Goal: Information Seeking & Learning: Compare options

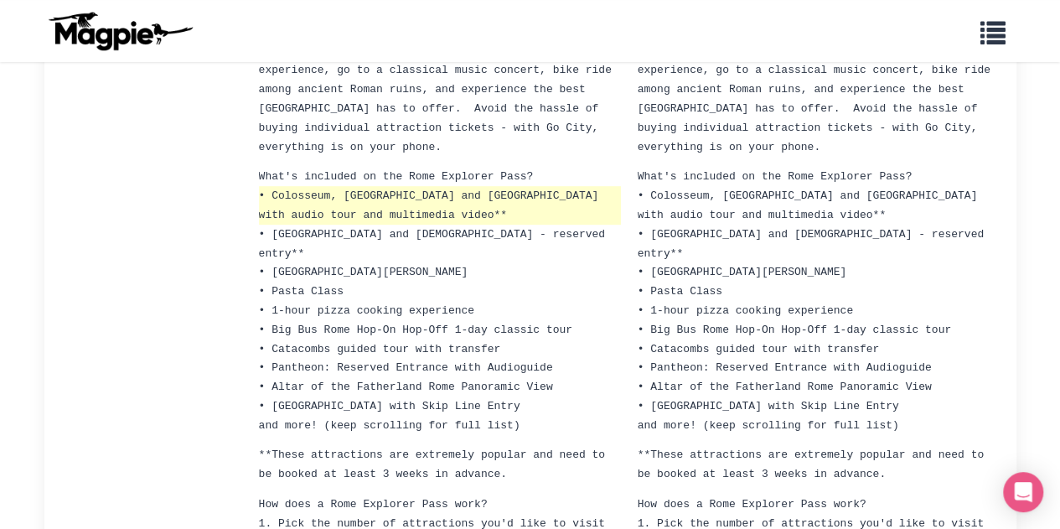
scroll to position [329, 0]
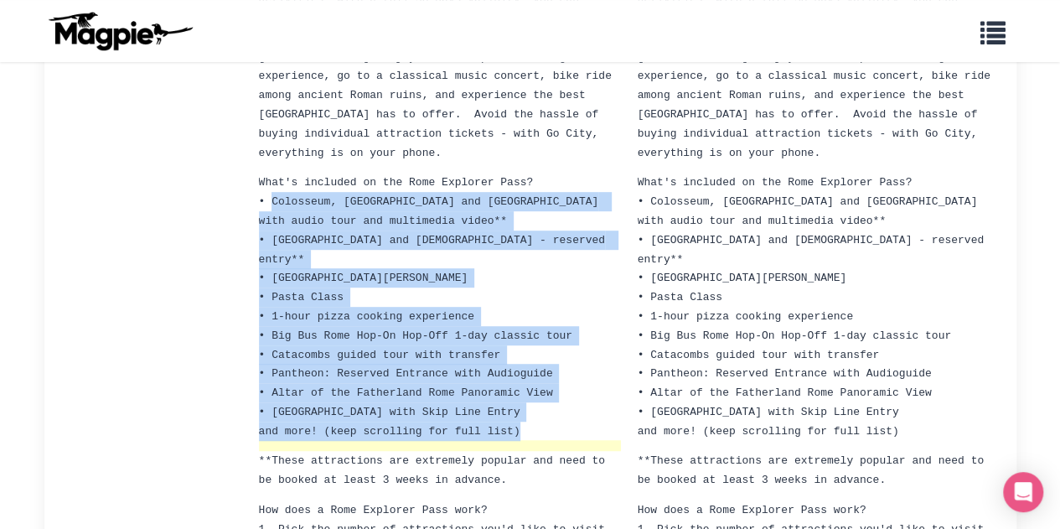
drag, startPoint x: 274, startPoint y: 173, endPoint x: 508, endPoint y: 391, distance: 319.6
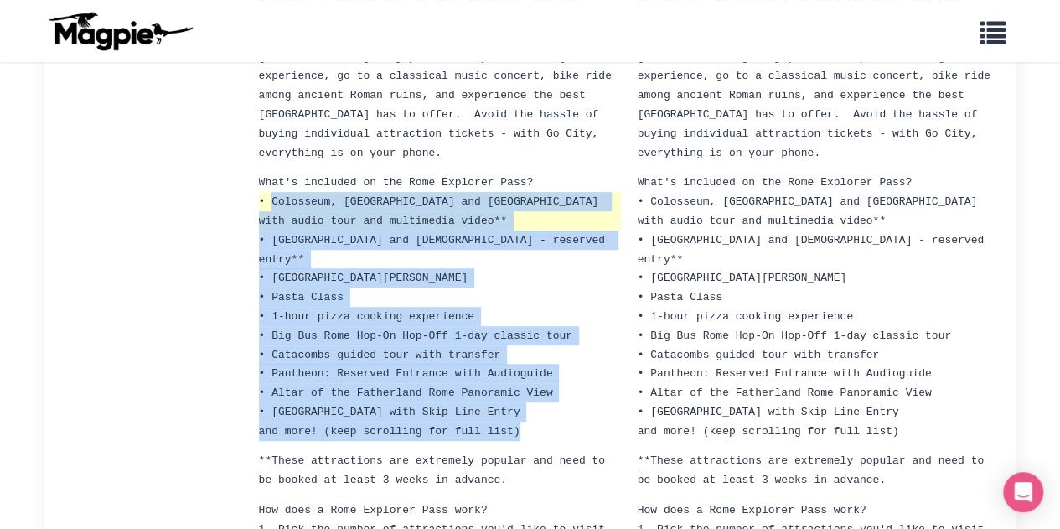
click at [293, 198] on span "• Colosseum, Roman Forum and Palatine Hill with audio tour and multimedia video…" at bounding box center [432, 211] width 346 height 32
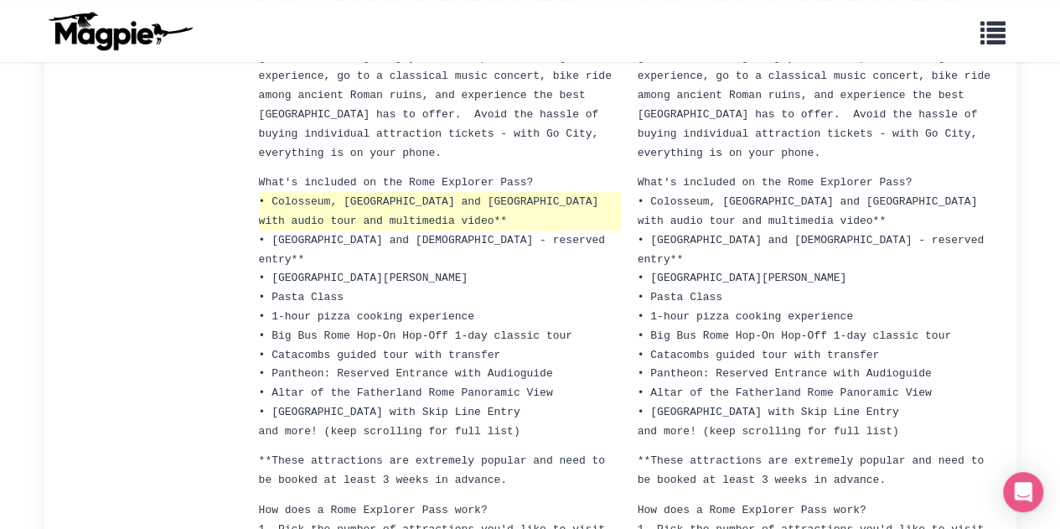
click at [275, 195] on span "• Colosseum, Roman Forum and Palatine Hill with audio tour and multimedia video…" at bounding box center [432, 211] width 346 height 32
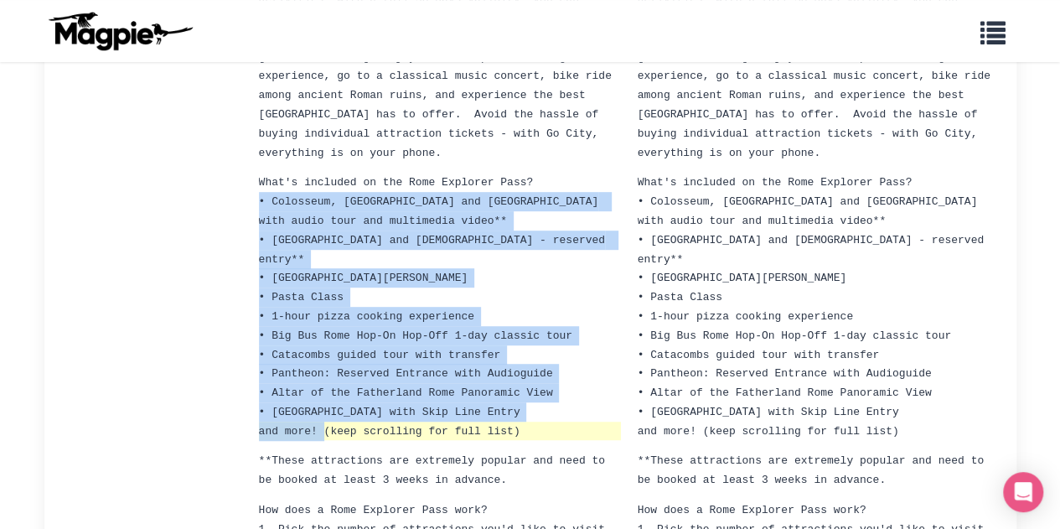
drag, startPoint x: 259, startPoint y: 178, endPoint x: 320, endPoint y: 375, distance: 207.0
copy ul "• Colosseum, Roman Forum and Palatine Hill with audio tour and multimedia video…"
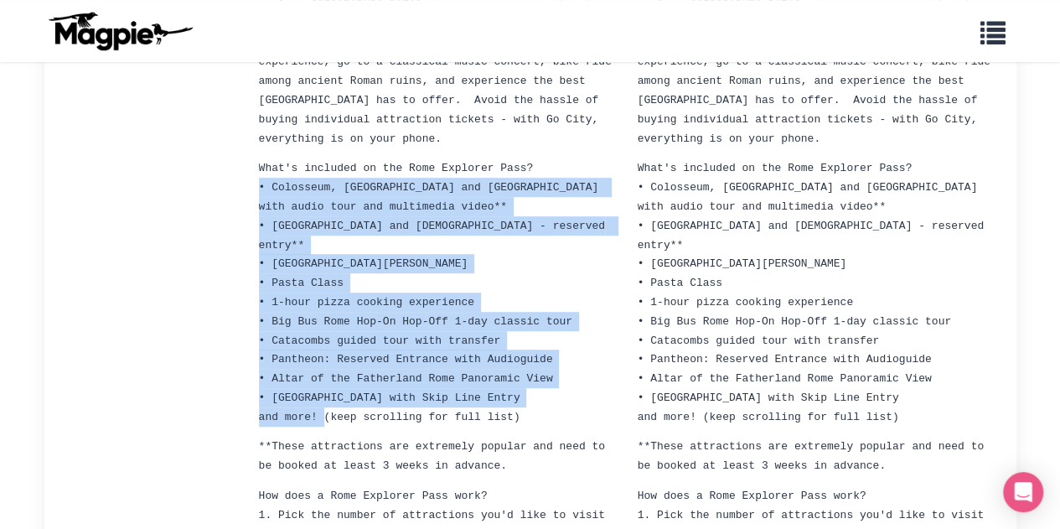
scroll to position [341, 0]
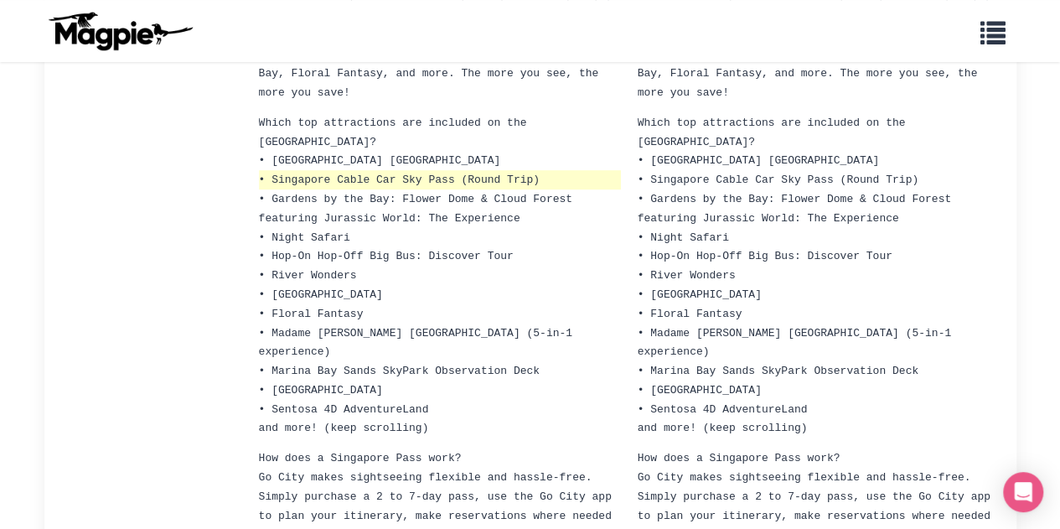
scroll to position [358, 0]
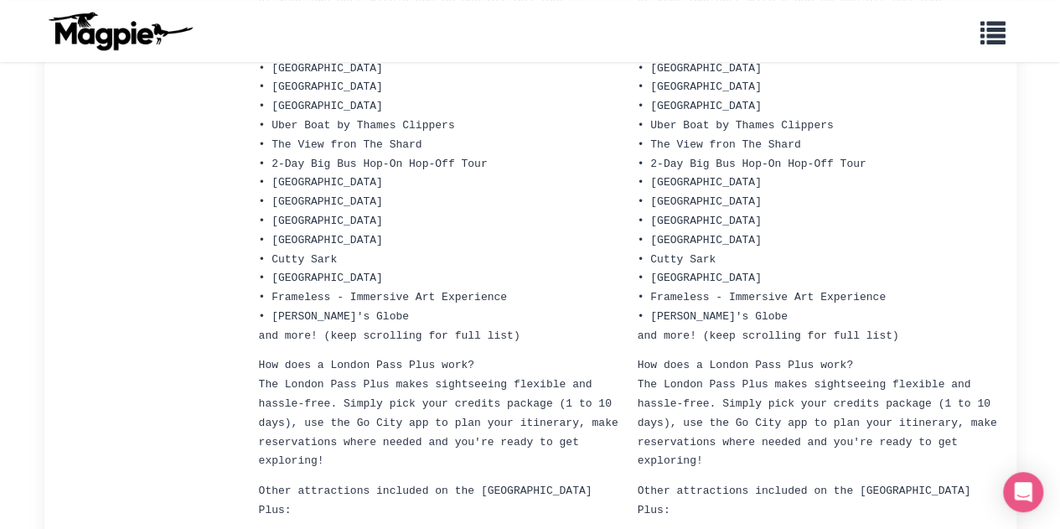
scroll to position [426, 0]
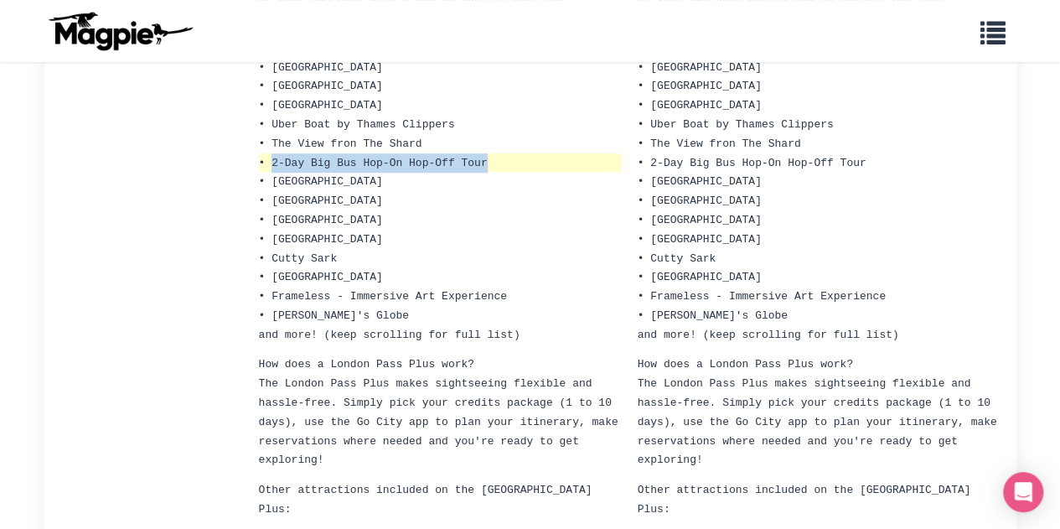
drag, startPoint x: 270, startPoint y: 149, endPoint x: 487, endPoint y: 151, distance: 217.1
click at [487, 157] on span "• 2-Day Big Bus Hop-On Hop-Off Tour" at bounding box center [373, 163] width 229 height 13
copy span "2-Day Big Bus Hop-On Hop-Off Tour"
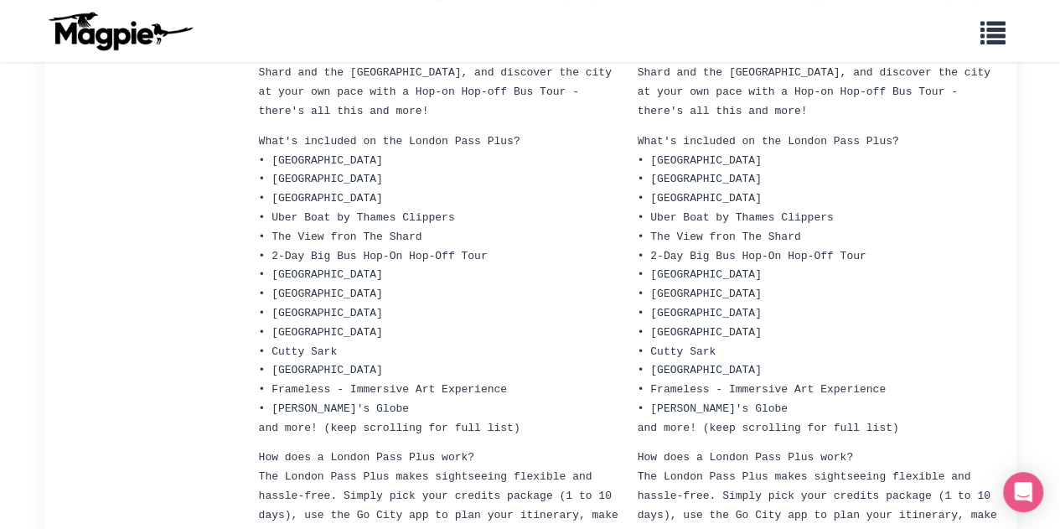
scroll to position [334, 0]
drag, startPoint x: 347, startPoint y: 344, endPoint x: 291, endPoint y: 329, distance: 57.9
click at [291, 341] on li "• Cutty Sark" at bounding box center [440, 350] width 362 height 19
drag, startPoint x: 347, startPoint y: 334, endPoint x: 275, endPoint y: 334, distance: 72.1
click at [275, 341] on li "• Cutty Sark" at bounding box center [440, 350] width 362 height 19
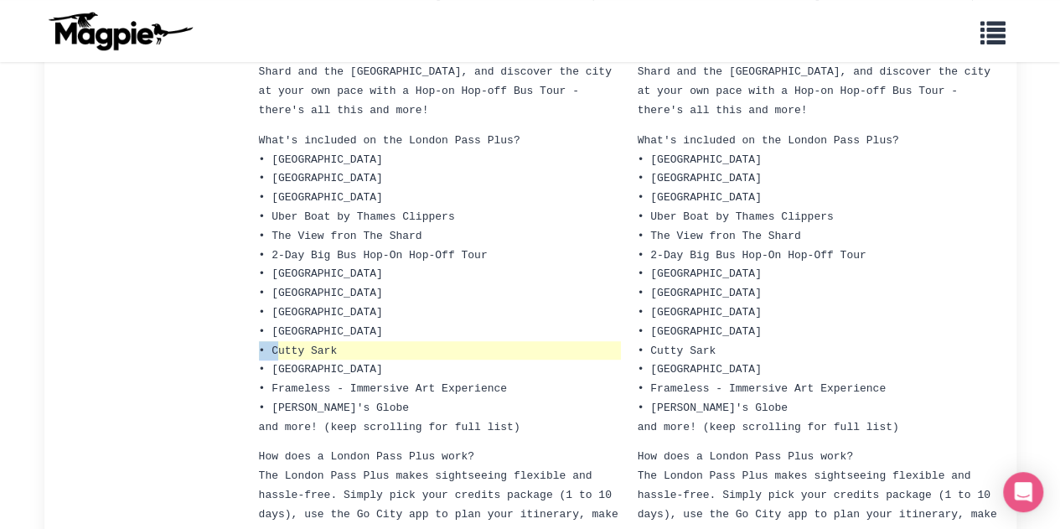
click at [275, 344] on span "• Cutty Sark" at bounding box center [298, 350] width 79 height 13
drag, startPoint x: 340, startPoint y: 338, endPoint x: 280, endPoint y: 338, distance: 60.3
click at [280, 341] on li "• Cutty Sark" at bounding box center [440, 350] width 362 height 19
click at [280, 344] on span "• Cutty Sark" at bounding box center [298, 350] width 79 height 13
drag, startPoint x: 272, startPoint y: 335, endPoint x: 334, endPoint y: 333, distance: 62.9
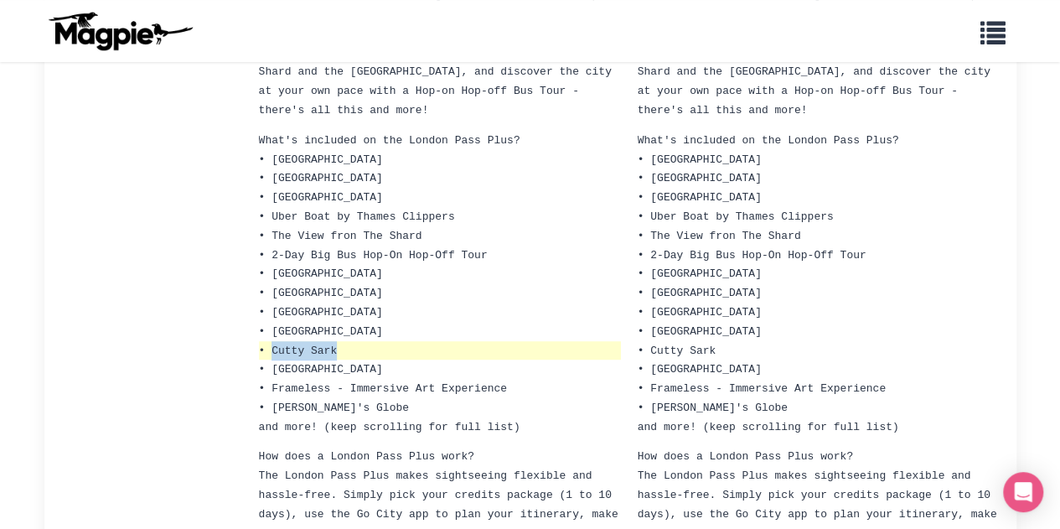
click at [334, 344] on span "• Cutty Sark" at bounding box center [298, 350] width 79 height 13
copy span "Cutty Sark"
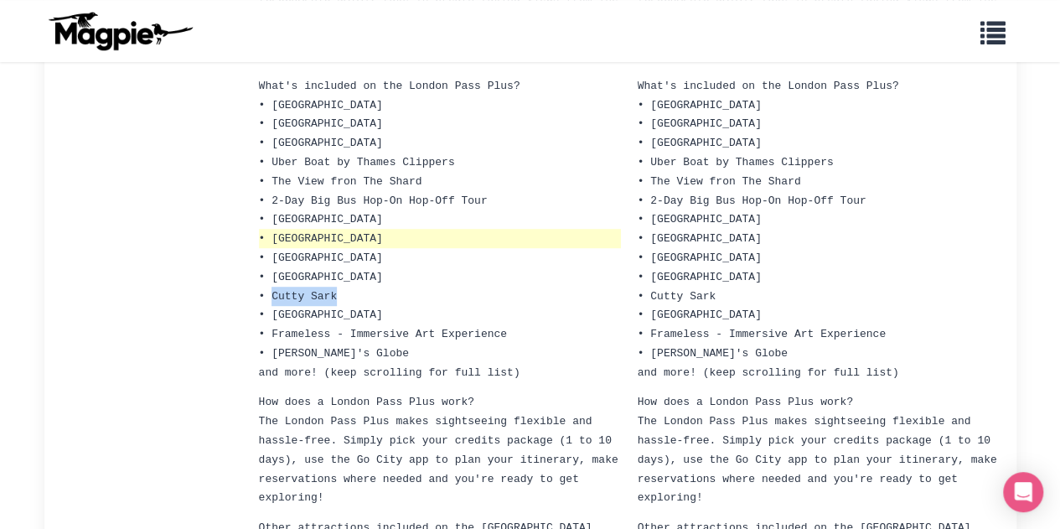
scroll to position [390, 0]
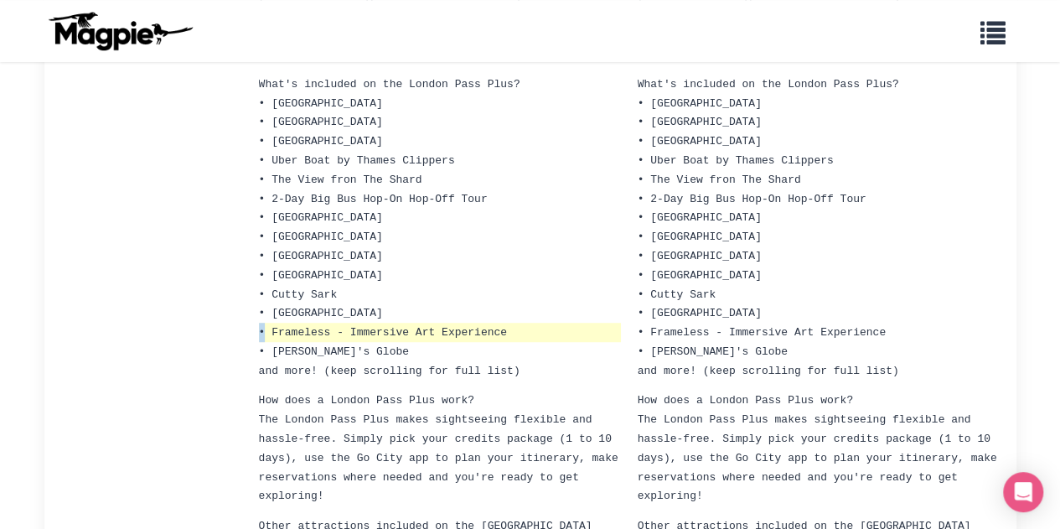
drag, startPoint x: 266, startPoint y: 314, endPoint x: 511, endPoint y: 318, distance: 245.6
click at [511, 323] on li "• Frameless - Immersive Art Experience" at bounding box center [440, 332] width 362 height 19
drag, startPoint x: 508, startPoint y: 318, endPoint x: 295, endPoint y: 321, distance: 212.9
click at [295, 323] on li "• Frameless - Immersive Art Experience" at bounding box center [440, 332] width 362 height 19
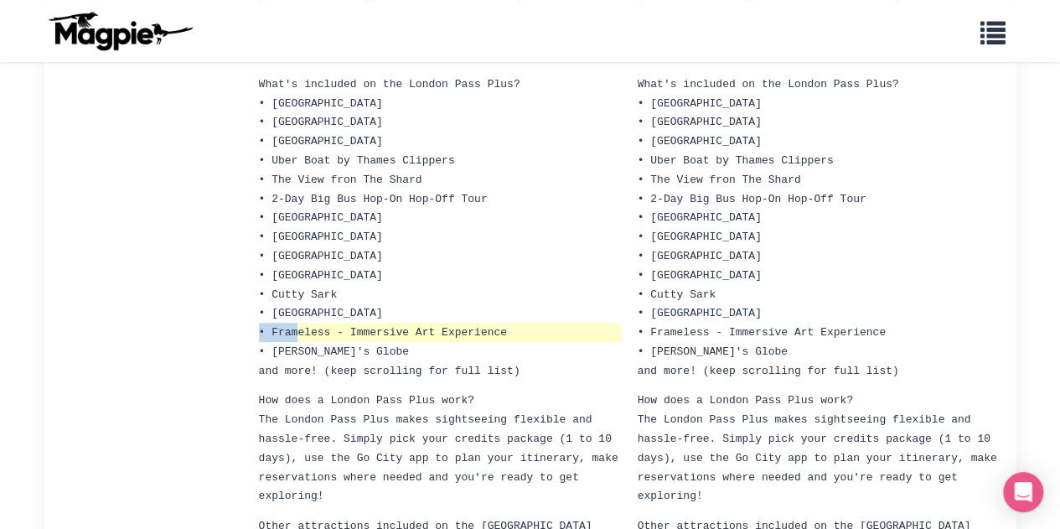
click at [277, 326] on span "• Frameless - Immersive Art Experience" at bounding box center [383, 332] width 248 height 13
drag, startPoint x: 272, startPoint y: 318, endPoint x: 505, endPoint y: 317, distance: 233.0
click at [505, 326] on span "• Frameless - Immersive Art Experience" at bounding box center [383, 332] width 248 height 13
copy span "Frameless - Immersive Art Experience"
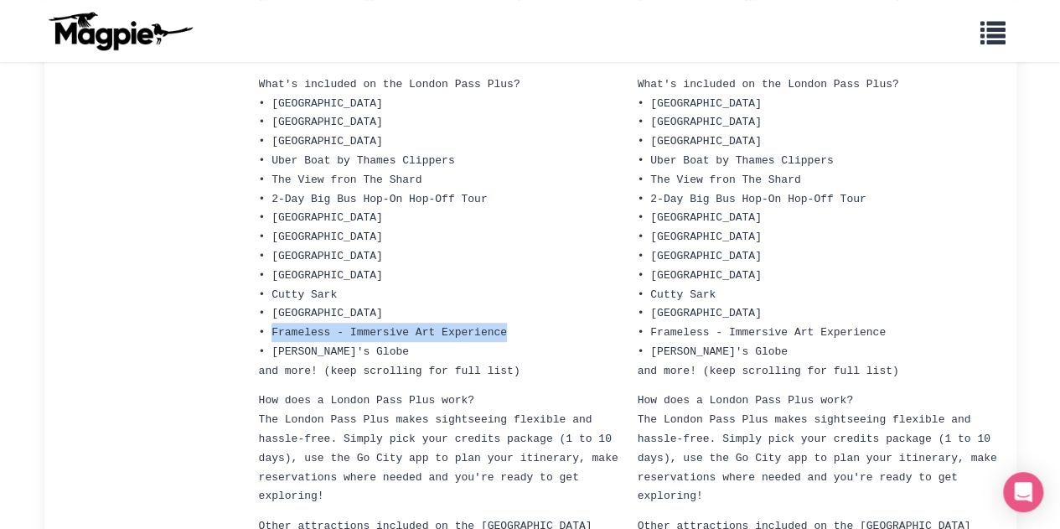
copy span "Frameless - Immersive Art Experience"
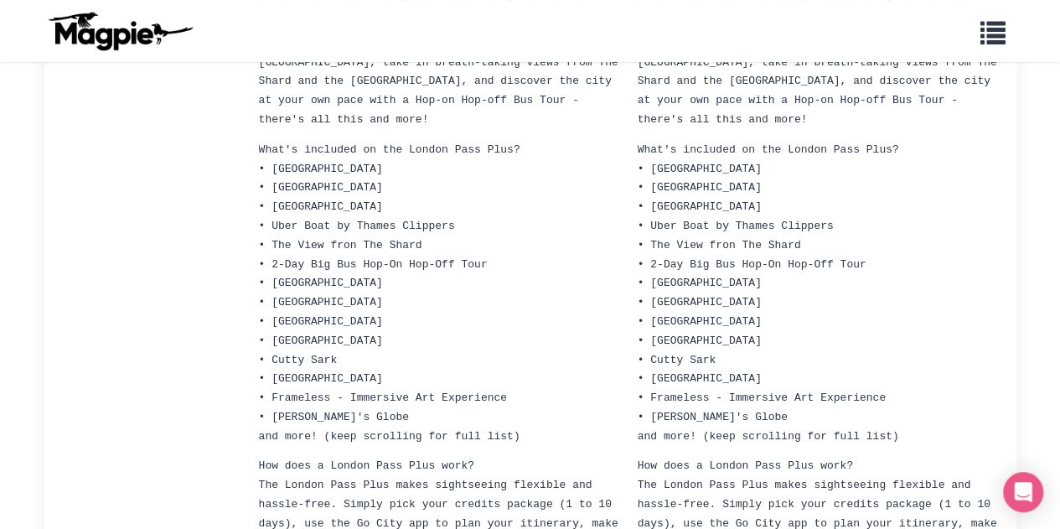
scroll to position [323, 0]
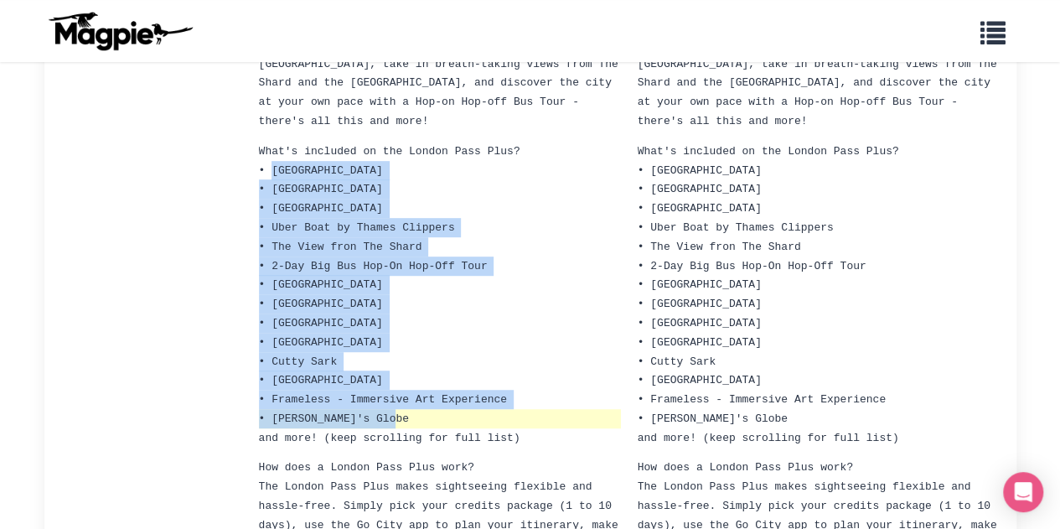
drag, startPoint x: 271, startPoint y: 164, endPoint x: 392, endPoint y: 400, distance: 265.0
copy ul "Tower of London • Westminster Abbey • London Eye • Uber Boat by Thames Clippers…"
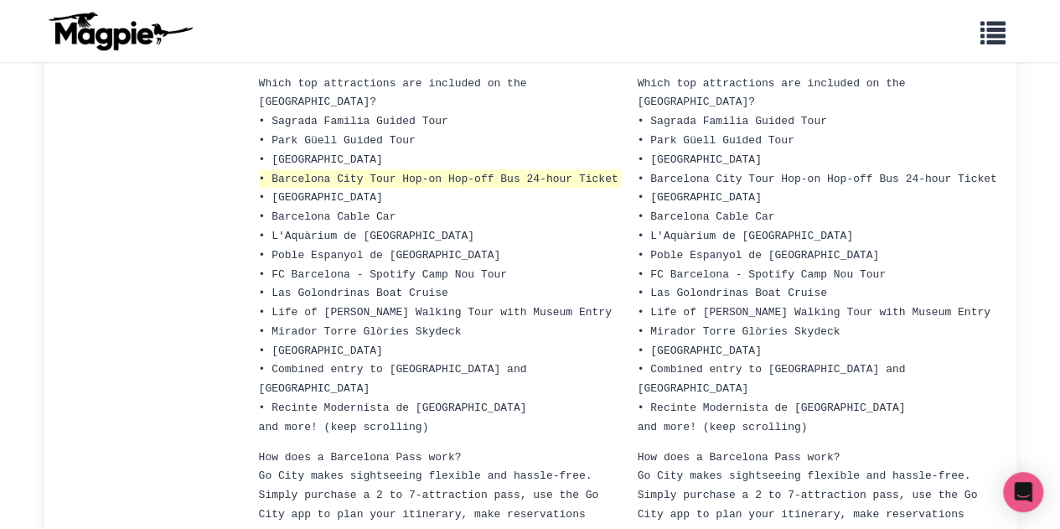
scroll to position [411, 0]
drag, startPoint x: 527, startPoint y: 150, endPoint x: 617, endPoint y: 148, distance: 89.7
click at [617, 172] on span "• Barcelona City Tour Hop-on Hop-off Bus 24-hour Ticket" at bounding box center [439, 178] width 360 height 13
copy span "24-hour Ticket"
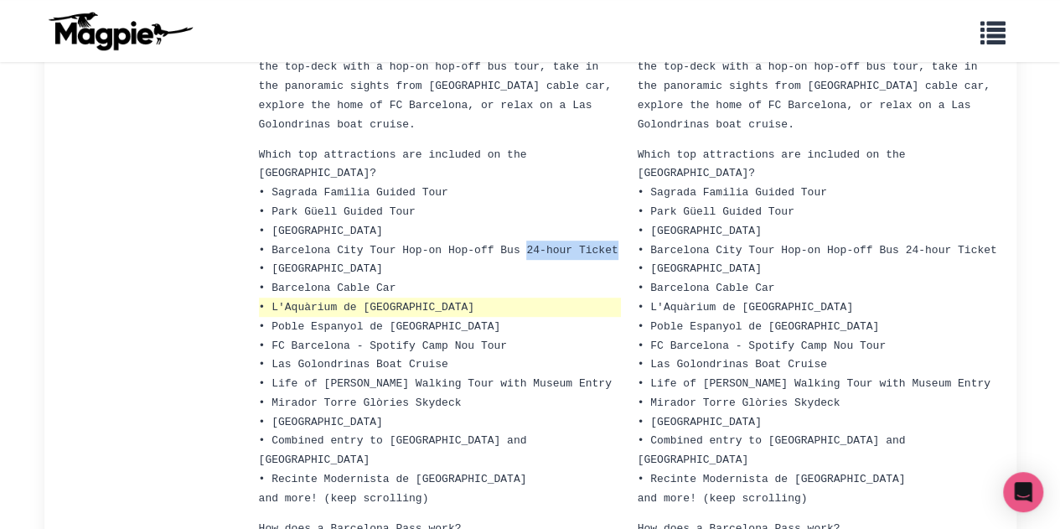
scroll to position [334, 0]
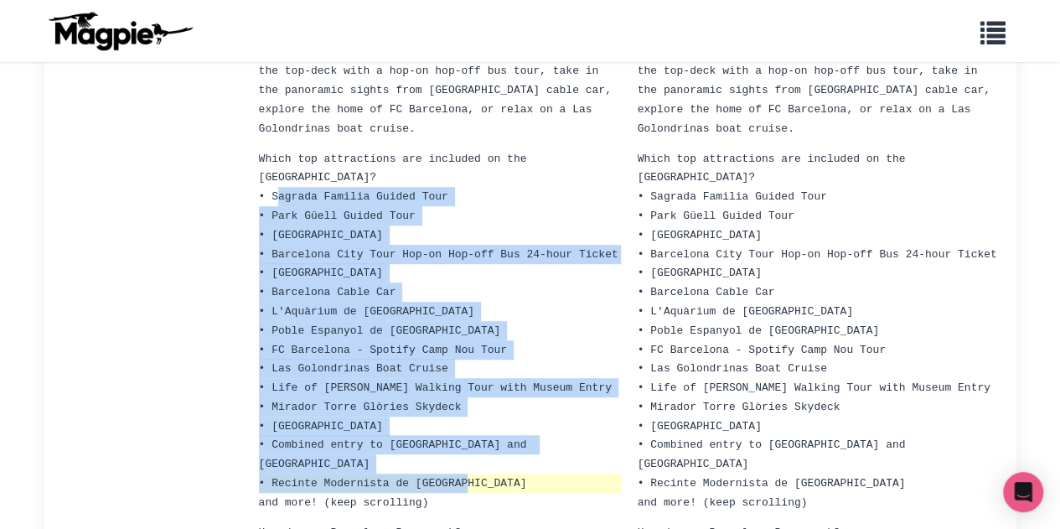
drag, startPoint x: 275, startPoint y: 169, endPoint x: 466, endPoint y: 450, distance: 339.6
copy ul "agrada Familia Guided Tour • Park Güell Guided Tour • [GEOGRAPHIC_DATA] • Barce…"
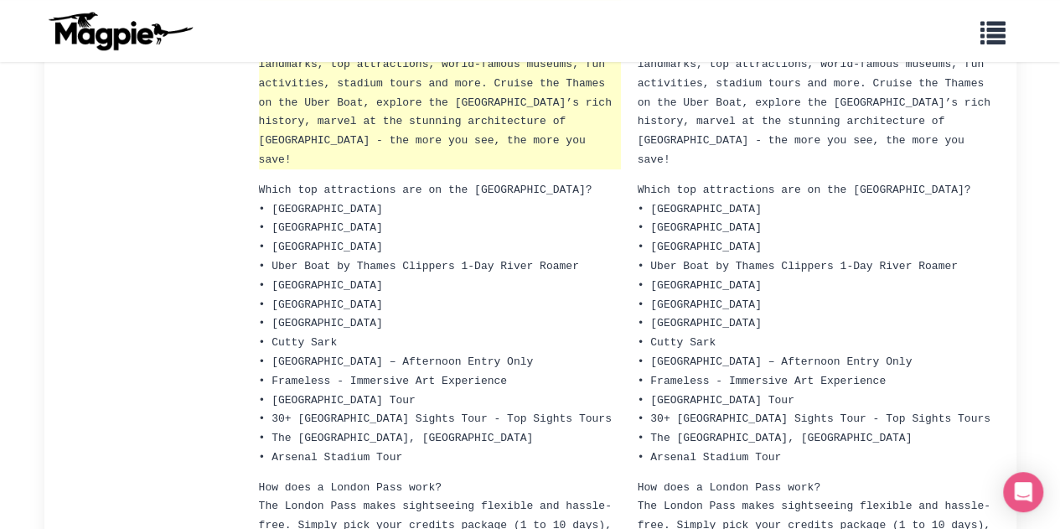
scroll to position [261, 0]
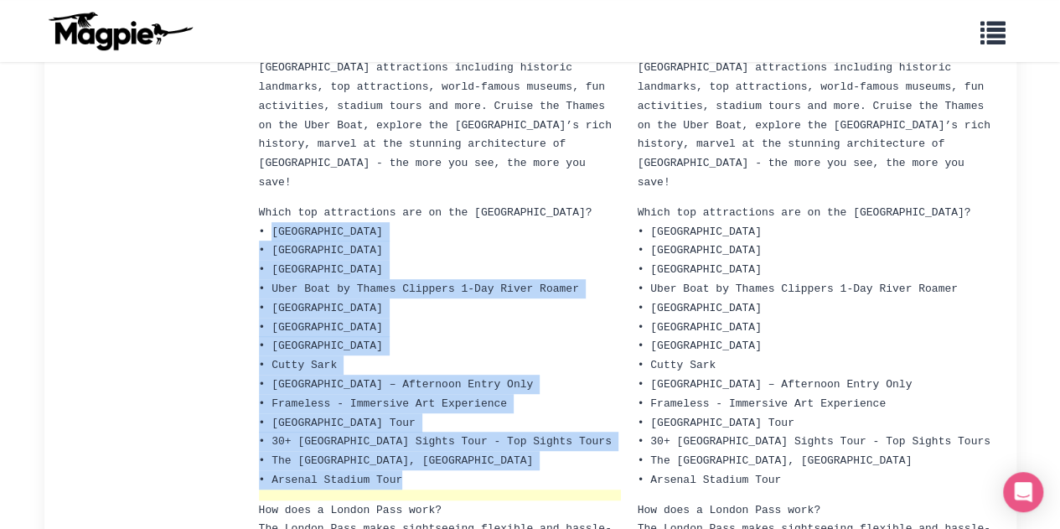
drag, startPoint x: 272, startPoint y: 205, endPoint x: 498, endPoint y: 460, distance: 341.4
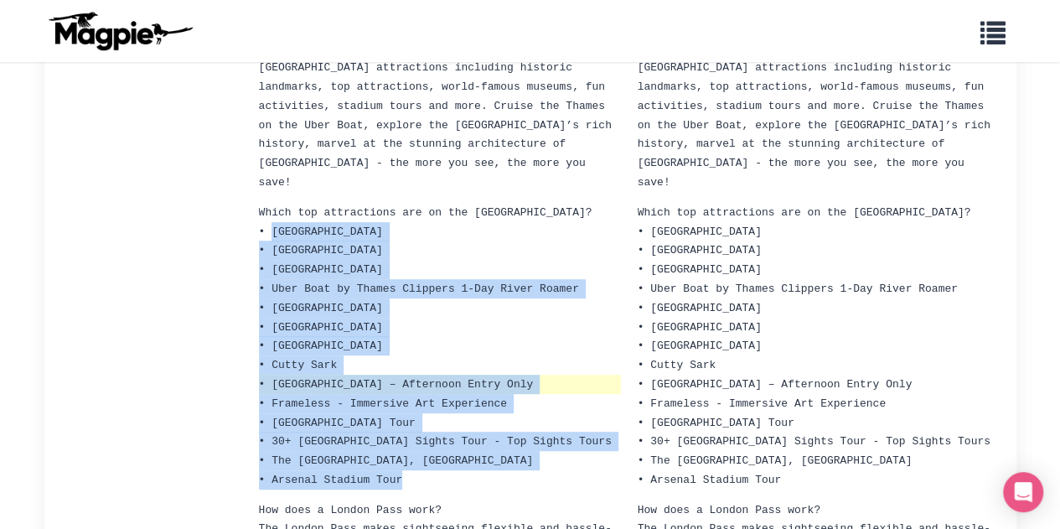
copy ul "Tower of London • Westminster Abbey • Tower Bridge • Uber Boat by Thames Clippe…"
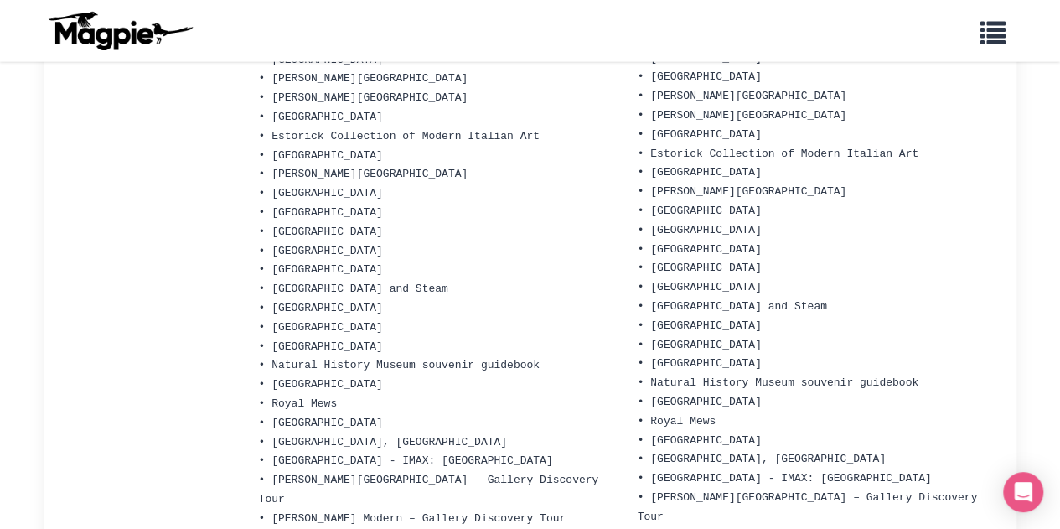
scroll to position [2366, 0]
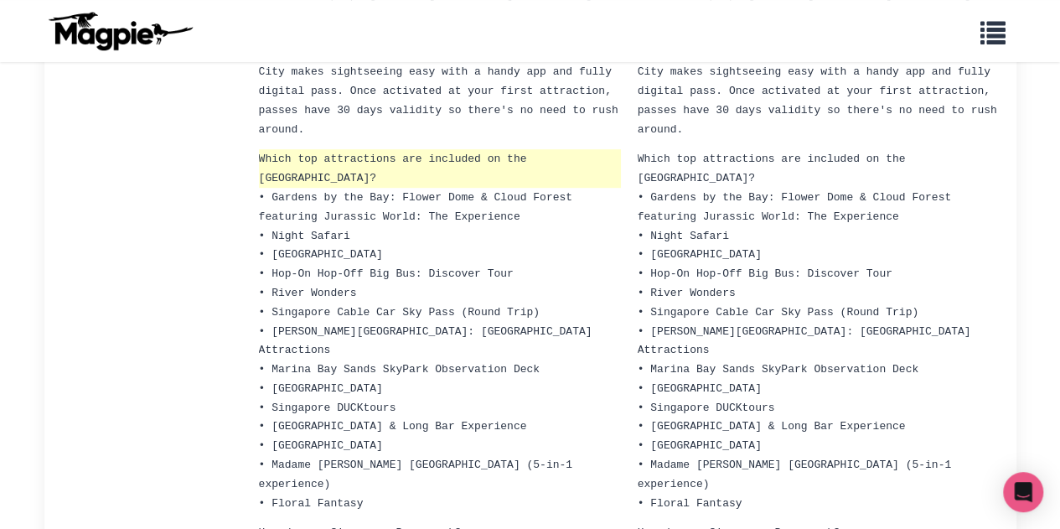
scroll to position [354, 0]
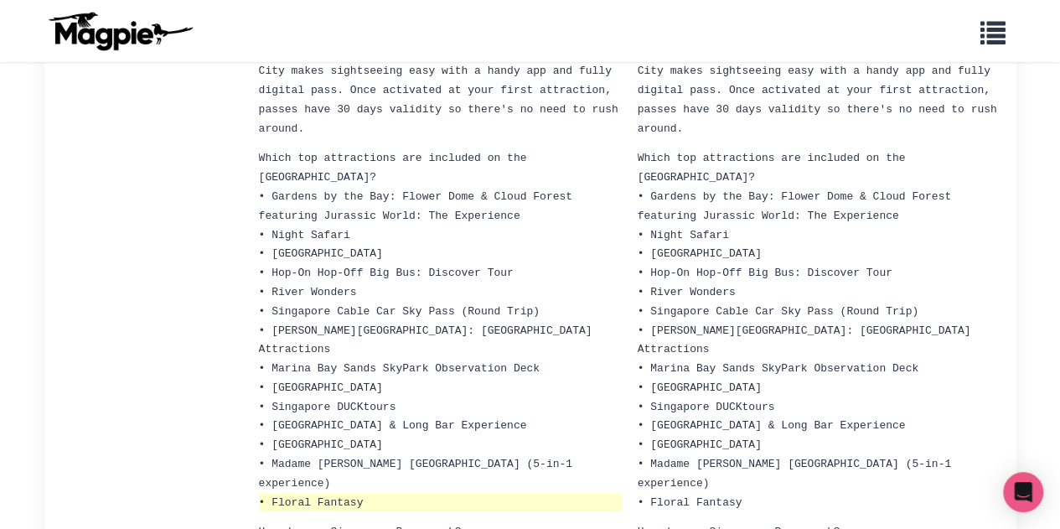
click at [383, 493] on li "• Floral Fantasy" at bounding box center [440, 502] width 362 height 19
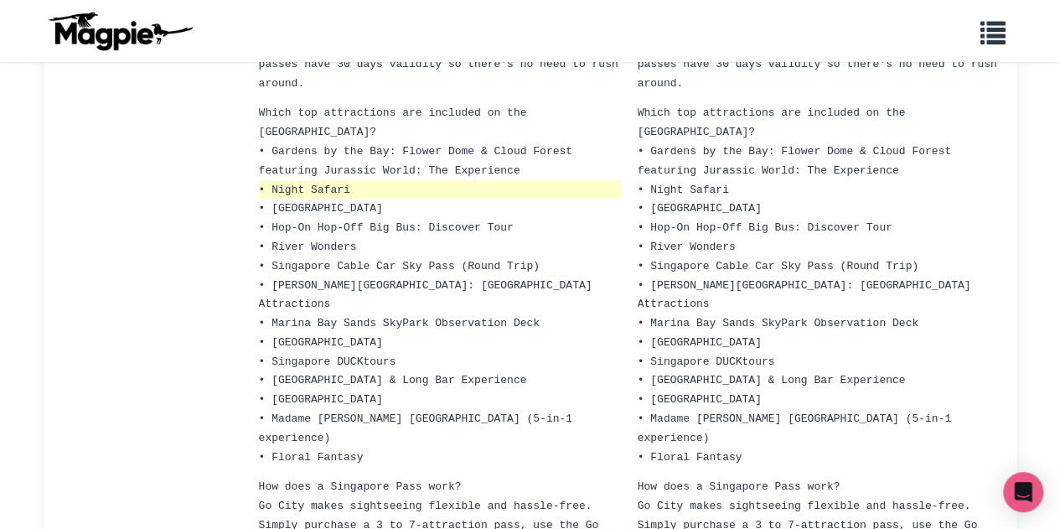
scroll to position [396, 0]
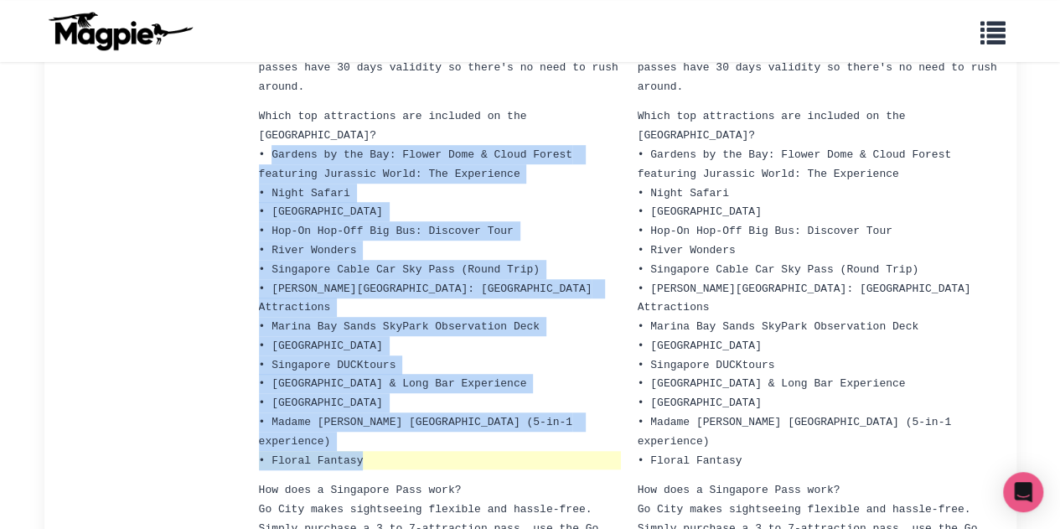
drag, startPoint x: 272, startPoint y: 140, endPoint x: 360, endPoint y: 403, distance: 277.8
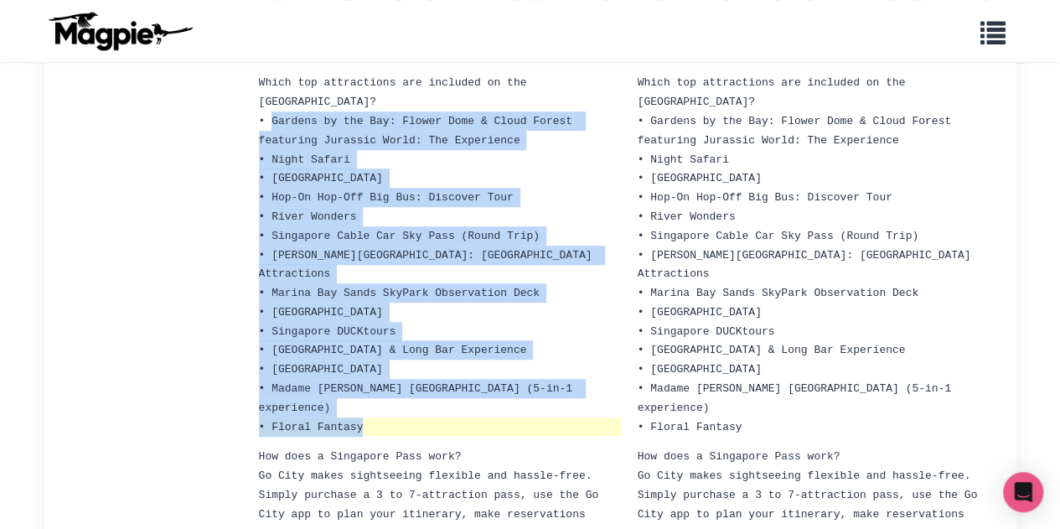
scroll to position [437, 0]
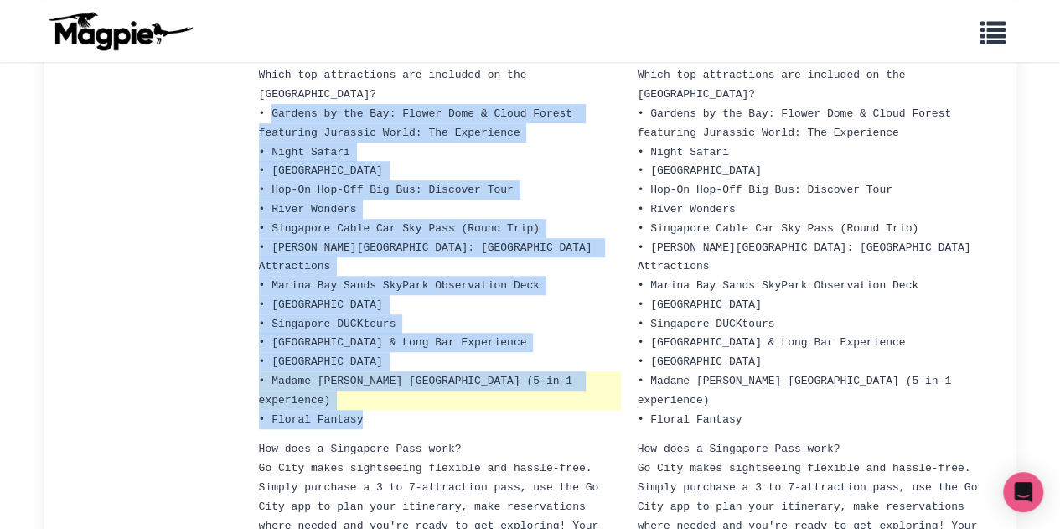
copy ul "Gardens by the Bay: Flower Dome & Cloud Forest featuring Jurassic World: The Ex…"
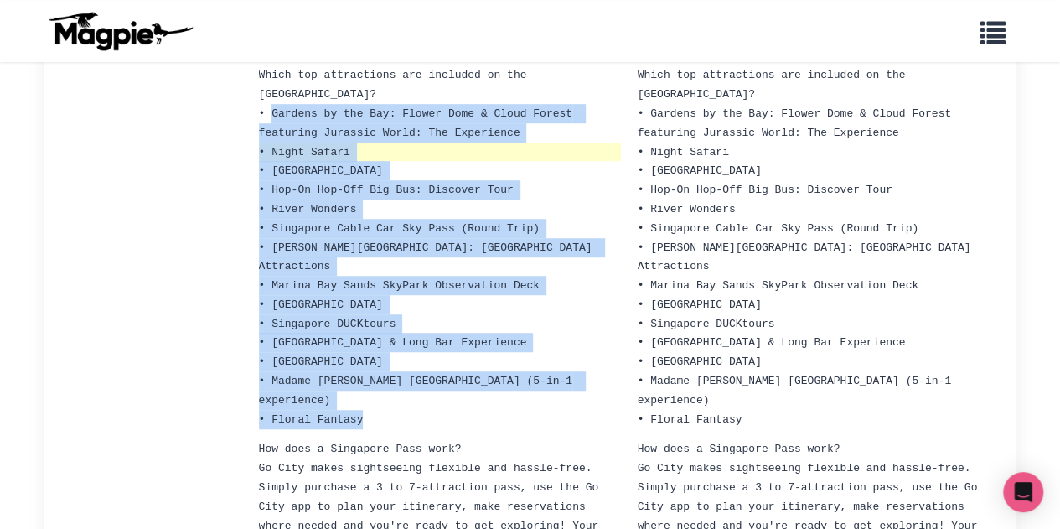
click at [293, 146] on span "• Night Safari" at bounding box center [304, 152] width 91 height 13
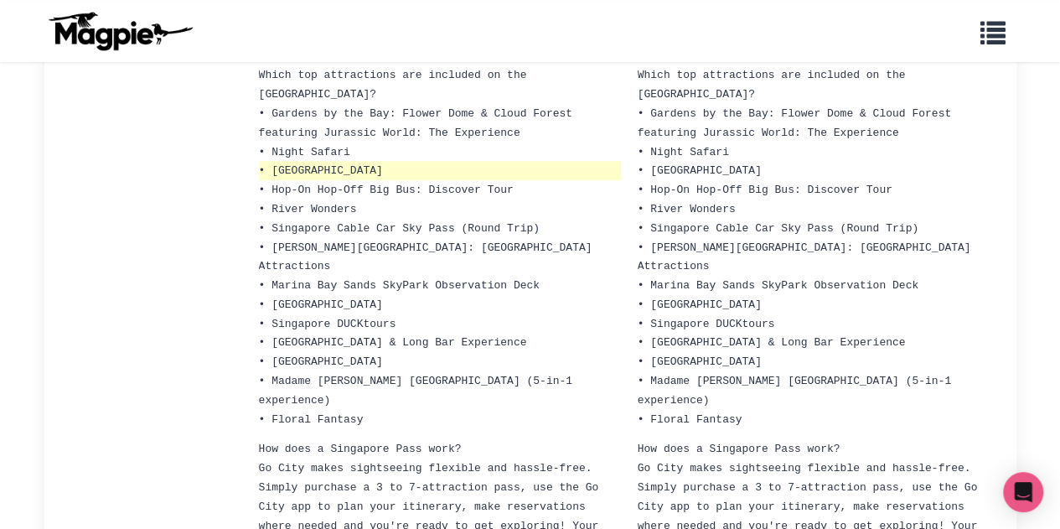
click at [292, 164] on span "• [GEOGRAPHIC_DATA]" at bounding box center [321, 170] width 124 height 13
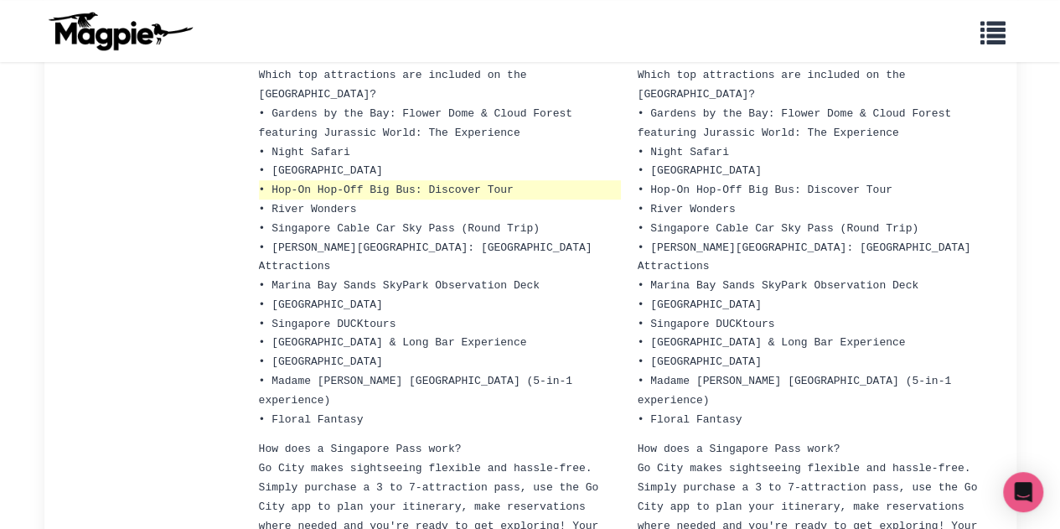
click at [293, 184] on span "• Hop-On Hop-Off Big Bus: Discover Tour" at bounding box center [386, 190] width 255 height 13
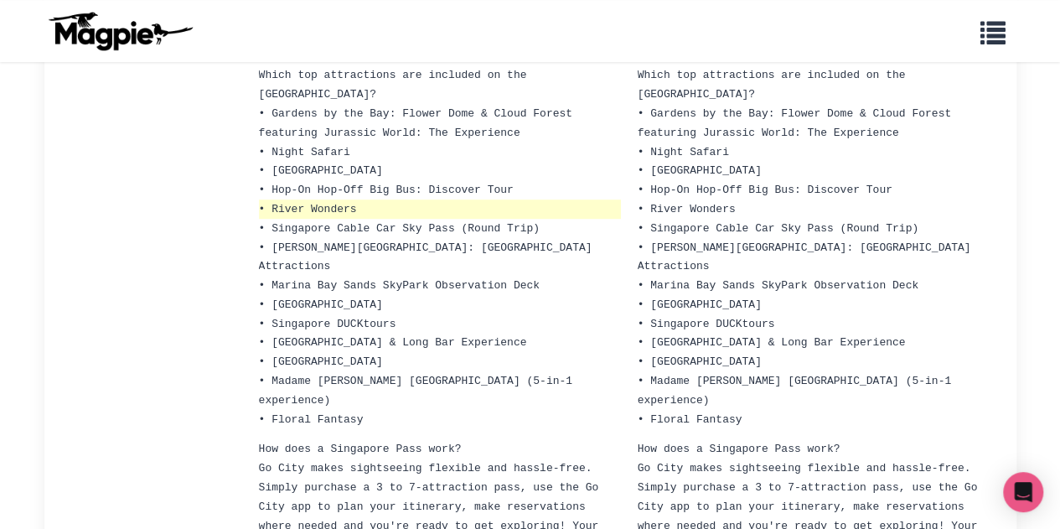
click at [297, 203] on span "• River Wonders" at bounding box center [308, 209] width 98 height 13
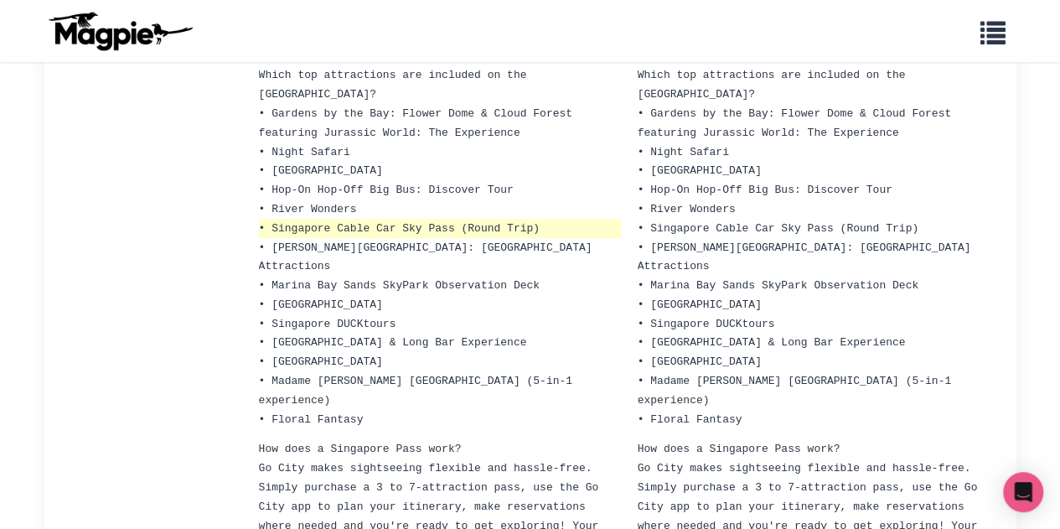
click at [305, 222] on span "• Singapore Cable Car Sky Pass (Round Trip)" at bounding box center [399, 228] width 281 height 13
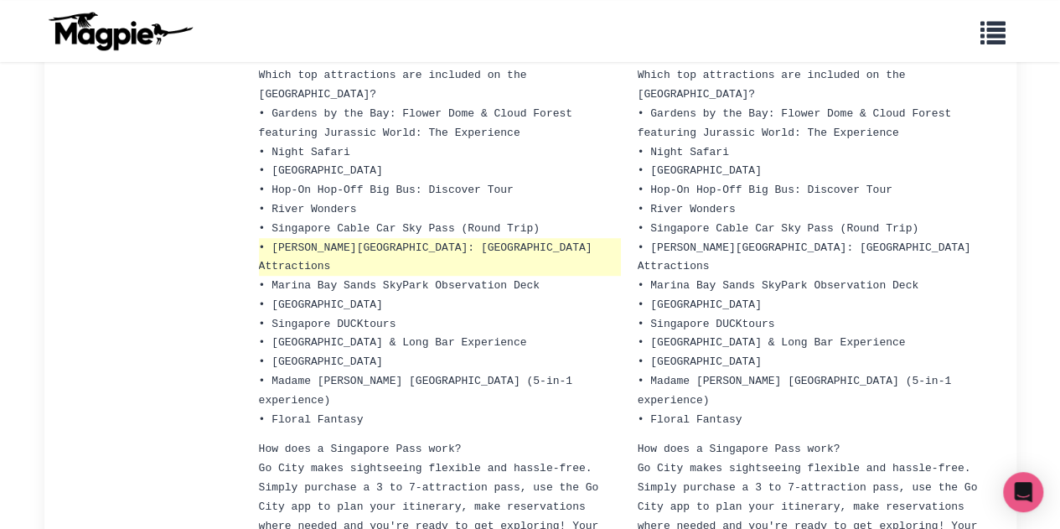
click at [303, 241] on span "• [PERSON_NAME][GEOGRAPHIC_DATA]: [GEOGRAPHIC_DATA] Attractions" at bounding box center [429, 257] width 340 height 32
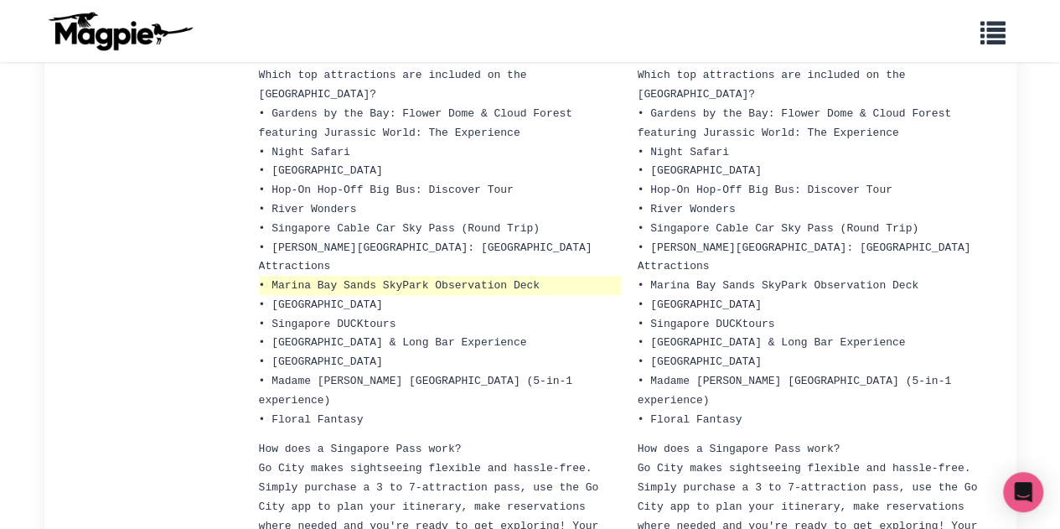
click at [304, 279] on span "• Marina Bay Sands SkyPark Observation Deck" at bounding box center [399, 285] width 281 height 13
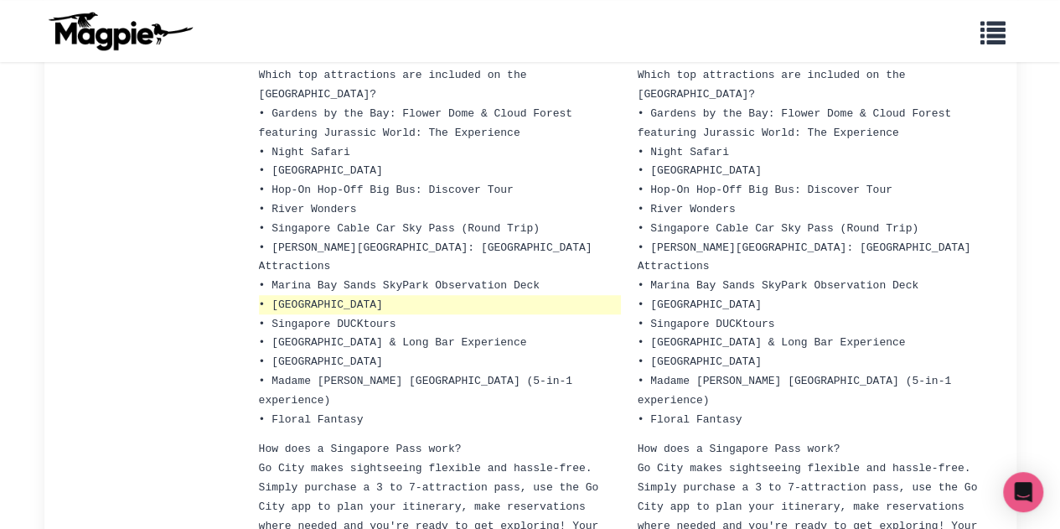
click at [307, 298] on span "• [GEOGRAPHIC_DATA]" at bounding box center [321, 304] width 124 height 13
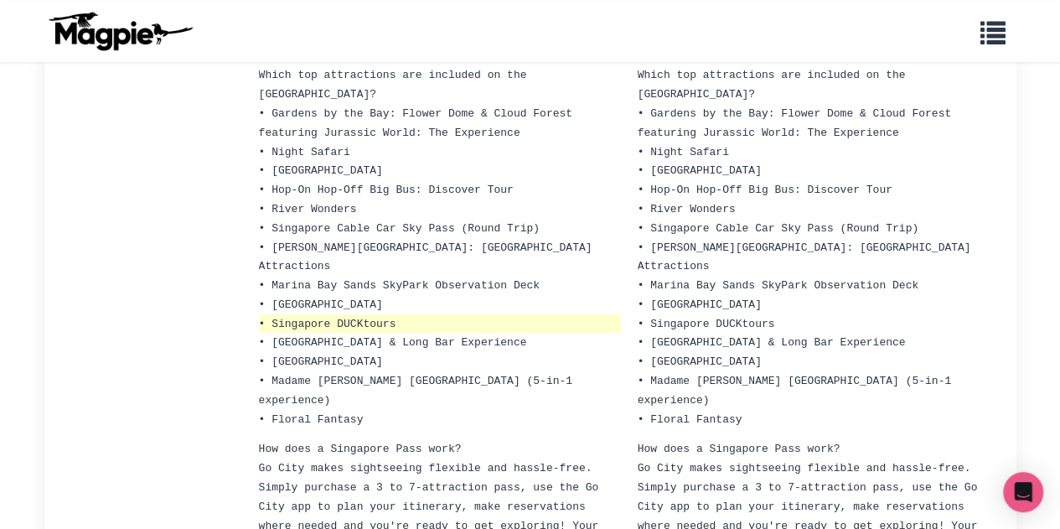
click at [313, 318] on span "• Singapore DUCKtours" at bounding box center [327, 324] width 137 height 13
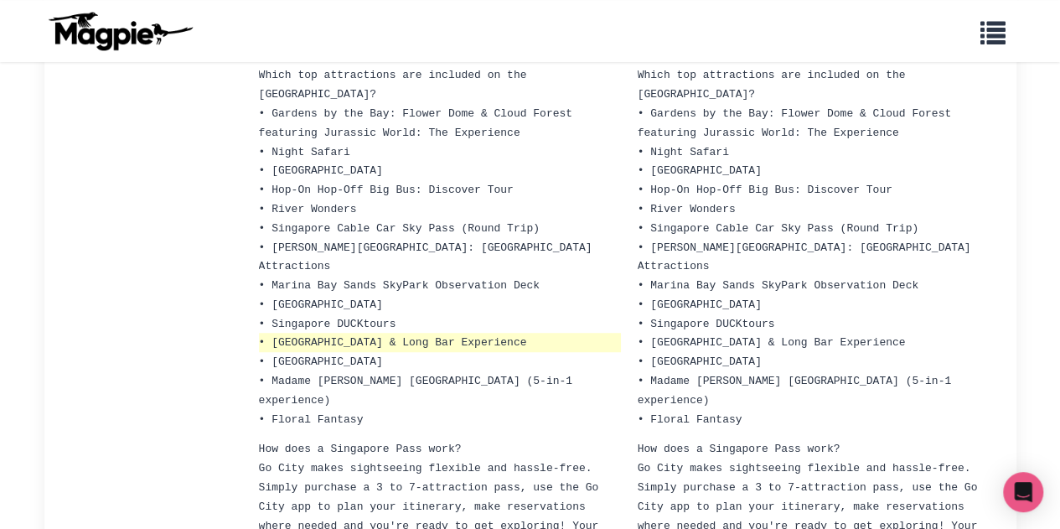
click at [313, 336] on span "• Raffles Hotel Courtyard & Long Bar Experience" at bounding box center [393, 342] width 268 height 13
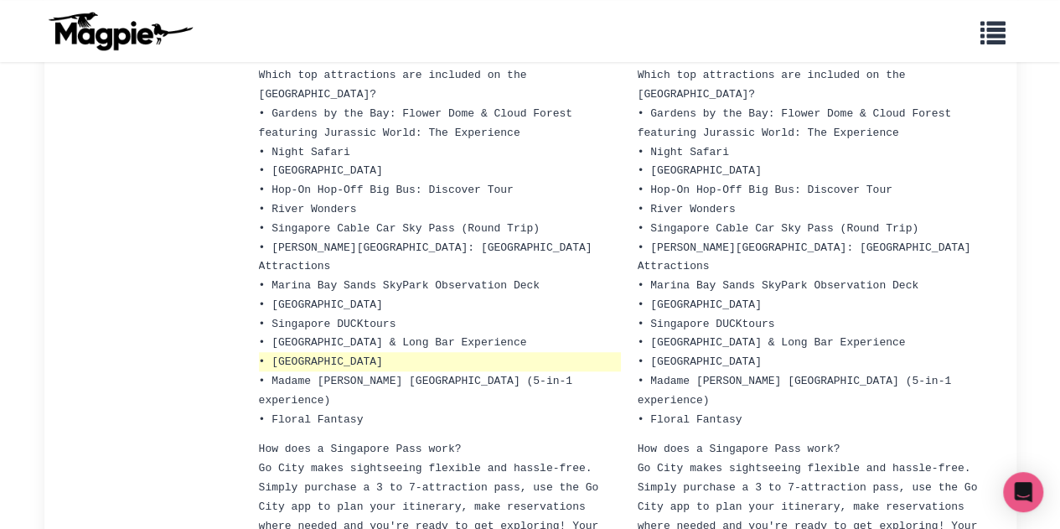
click at [316, 355] on span "• [GEOGRAPHIC_DATA]" at bounding box center [321, 361] width 124 height 13
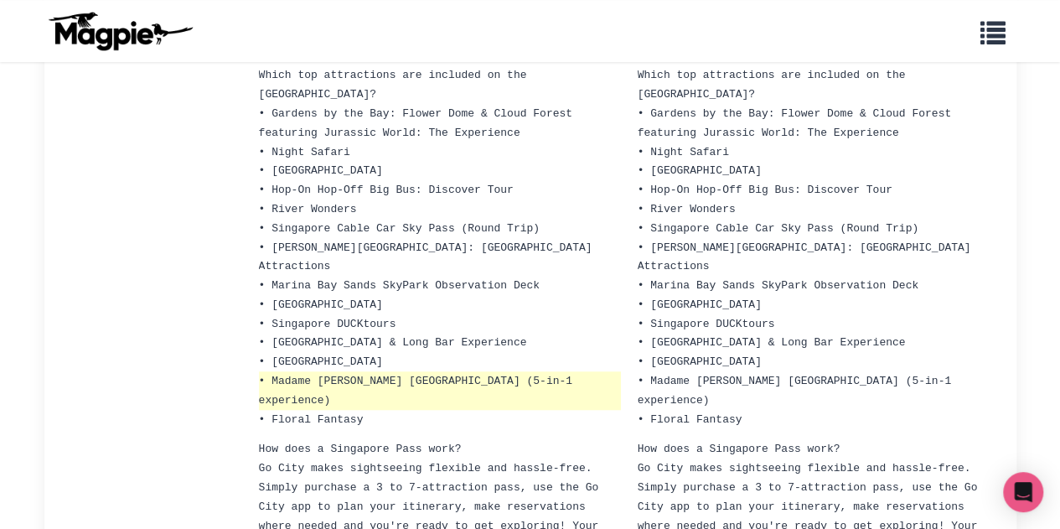
click at [318, 375] on span "• Madame [PERSON_NAME] [GEOGRAPHIC_DATA] (5-in-1 experience)" at bounding box center [419, 391] width 320 height 32
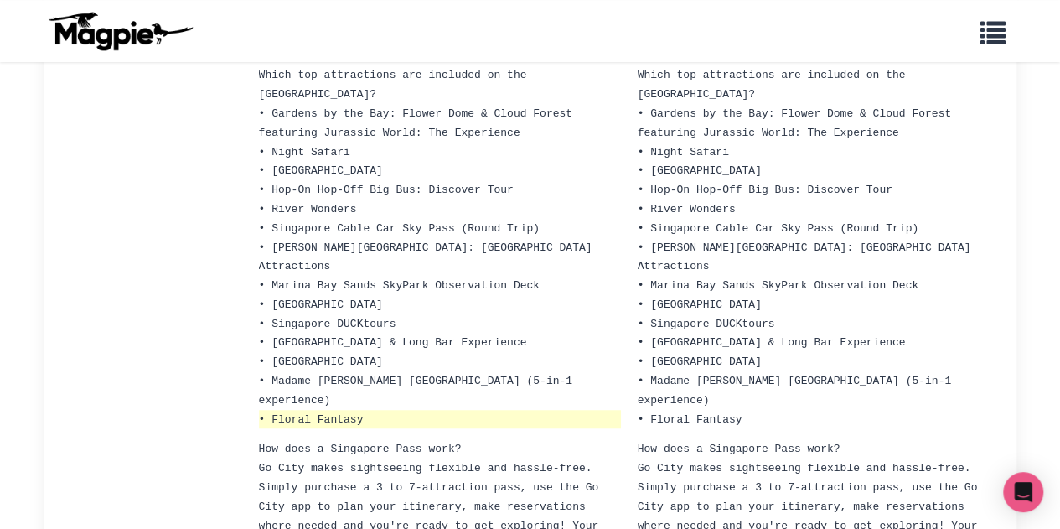
click at [322, 410] on li "• Floral Fantasy" at bounding box center [440, 419] width 362 height 19
